Goal: Task Accomplishment & Management: Manage account settings

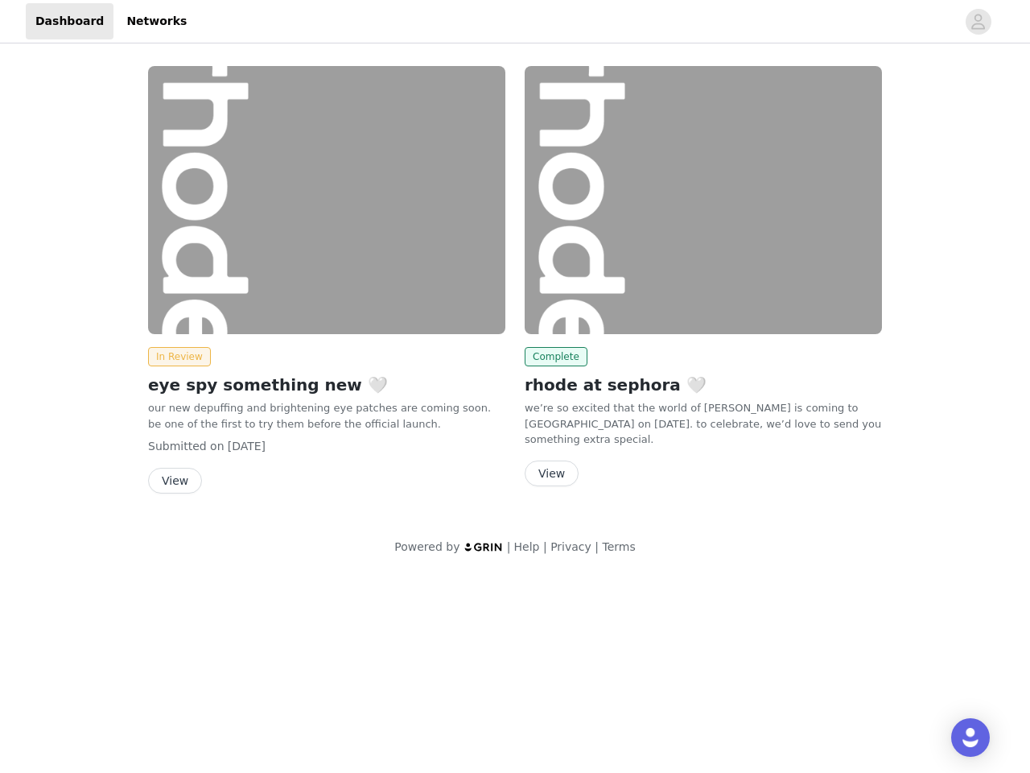
click at [515, 287] on div "Complete rhode at sephora 🤍 we’re so excited that the world of [PERSON_NAME] is…" at bounding box center [703, 279] width 377 height 446
click at [515, 22] on div at bounding box center [576, 21] width 760 height 36
click at [979, 22] on icon "avatar" at bounding box center [978, 22] width 15 height 26
click at [176, 356] on div "In Review eye spy something new 🤍 our new depuffing and brightening eye patches…" at bounding box center [515, 311] width 1030 height 528
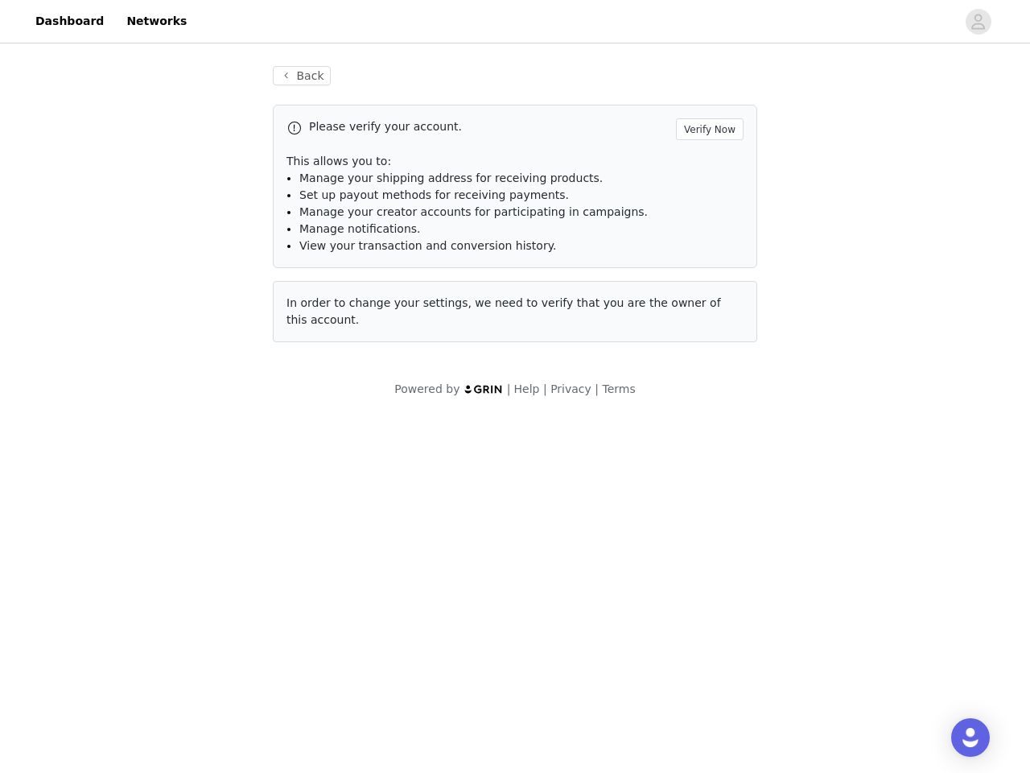
click at [174, 480] on body "Dashboard Networks Back Please verify your account. Verify Now This allows you …" at bounding box center [515, 386] width 1030 height 773
click at [703, 200] on li "Set up payout methods for receiving payments." at bounding box center [521, 195] width 444 height 17
click at [553, 356] on div "Back Please verify your account. Verify Now This allows you to: Manage your shi…" at bounding box center [514, 214] width 523 height 334
